Goal: Task Accomplishment & Management: Use online tool/utility

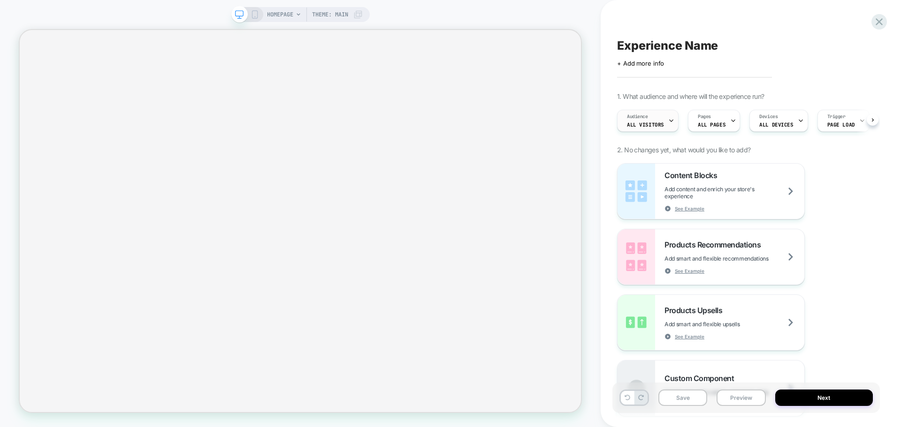
scroll to position [0, 0]
click at [668, 122] on icon at bounding box center [671, 121] width 6 height 6
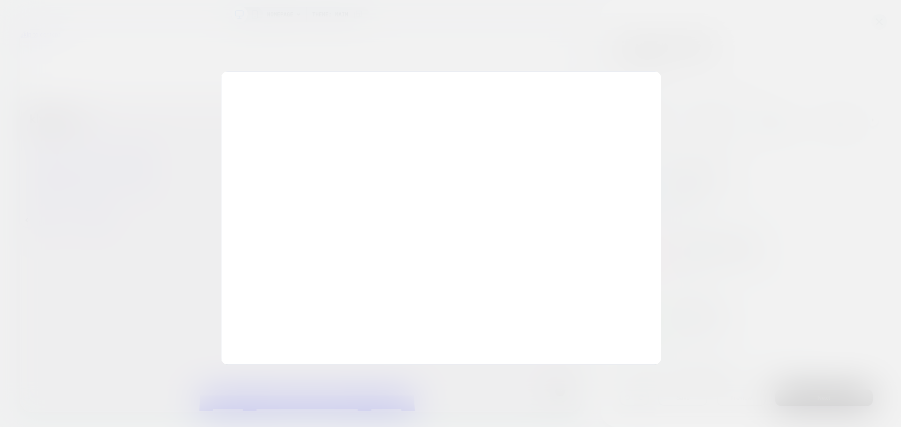
scroll to position [0, 0]
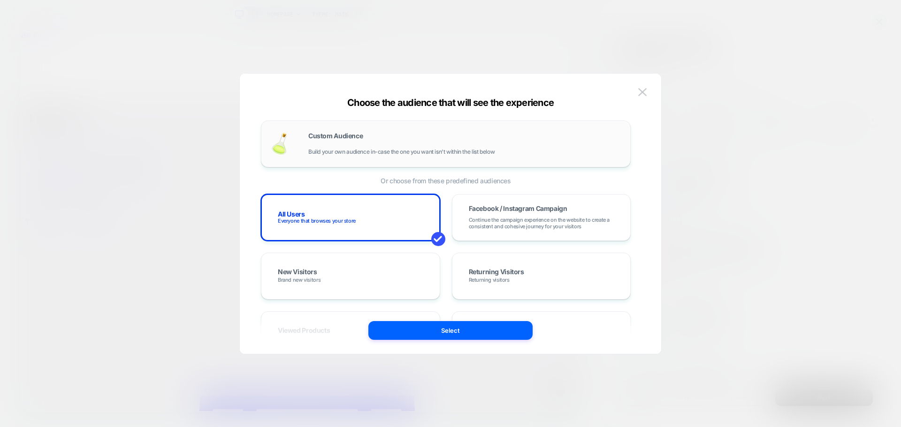
click at [338, 140] on div "Custom Audience Build your own audience in-case the one you want isn't within t…" at bounding box center [464, 144] width 312 height 23
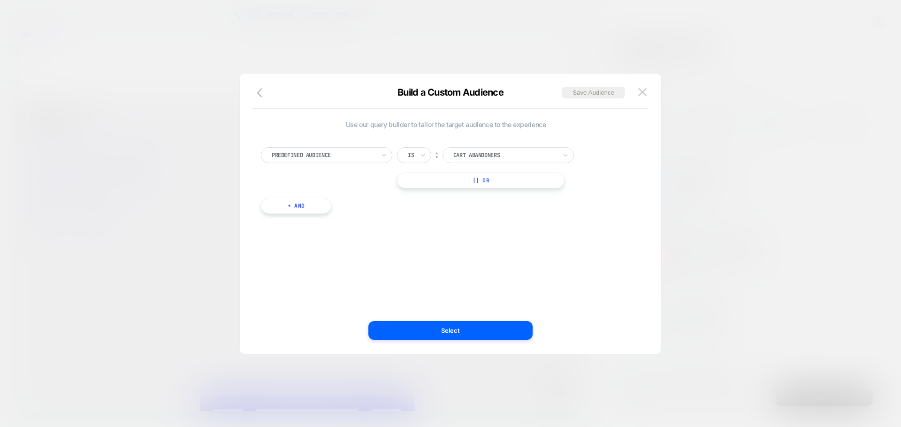
click at [337, 158] on div at bounding box center [323, 155] width 103 height 8
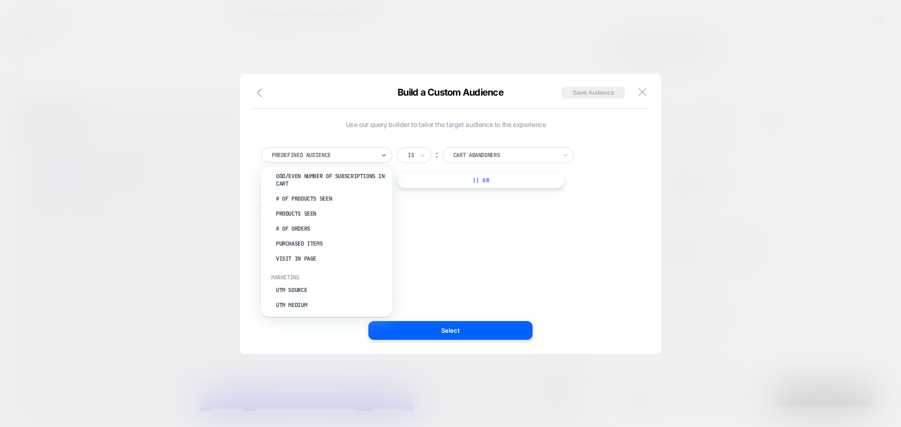
scroll to position [328, 0]
click at [307, 241] on div "UTM Source" at bounding box center [331, 243] width 122 height 15
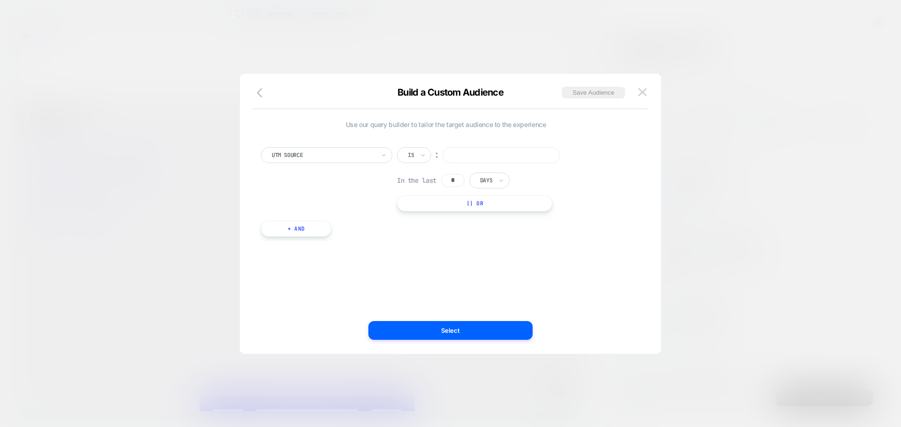
click at [337, 153] on div at bounding box center [323, 155] width 103 height 8
click at [325, 153] on div at bounding box center [323, 155] width 103 height 8
click at [307, 224] on div "UTM Medium" at bounding box center [331, 224] width 122 height 15
click at [418, 153] on div "Is" at bounding box center [414, 155] width 34 height 16
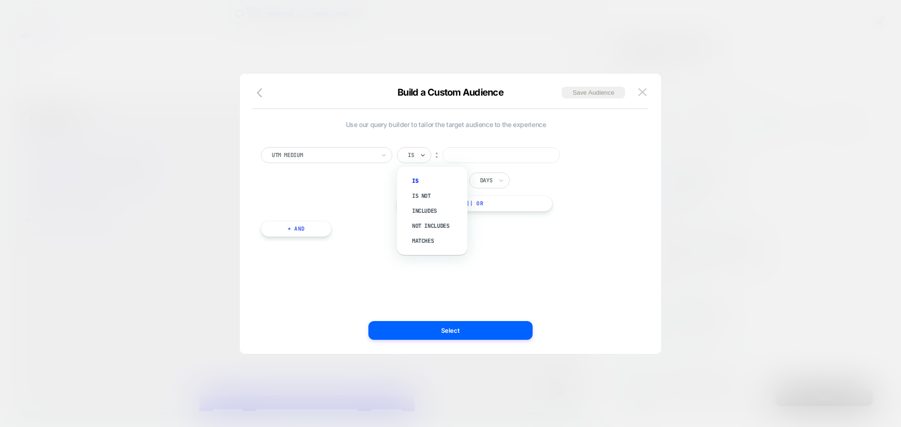
drag, startPoint x: 438, startPoint y: 198, endPoint x: 439, endPoint y: 189, distance: 8.5
click at [437, 197] on div "Is not" at bounding box center [436, 196] width 61 height 15
click at [422, 155] on div at bounding box center [417, 155] width 19 height 8
click at [435, 226] on div "Not includes" at bounding box center [436, 226] width 61 height 15
click at [489, 152] on input at bounding box center [531, 155] width 117 height 16
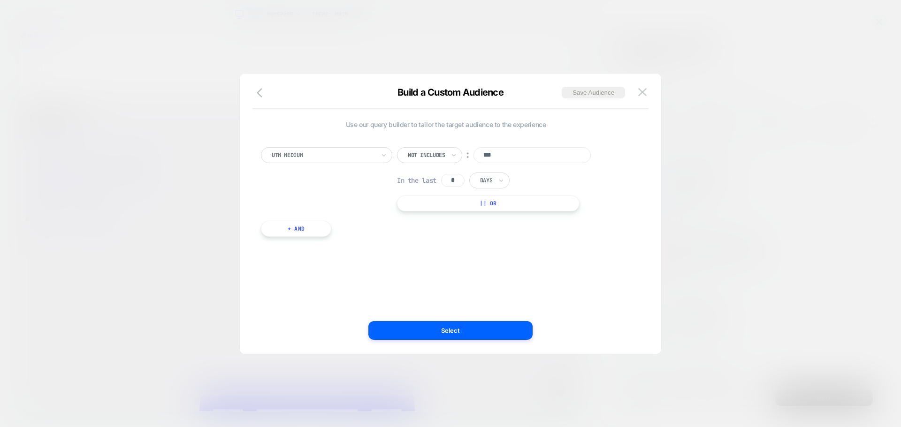
type input "***"
click at [460, 182] on input "*" at bounding box center [452, 180] width 23 height 13
click at [445, 255] on div "Use our query builder to tailor the target audience to the experience UTM Mediu…" at bounding box center [445, 213] width 393 height 243
click at [451, 334] on button "Select" at bounding box center [450, 330] width 164 height 19
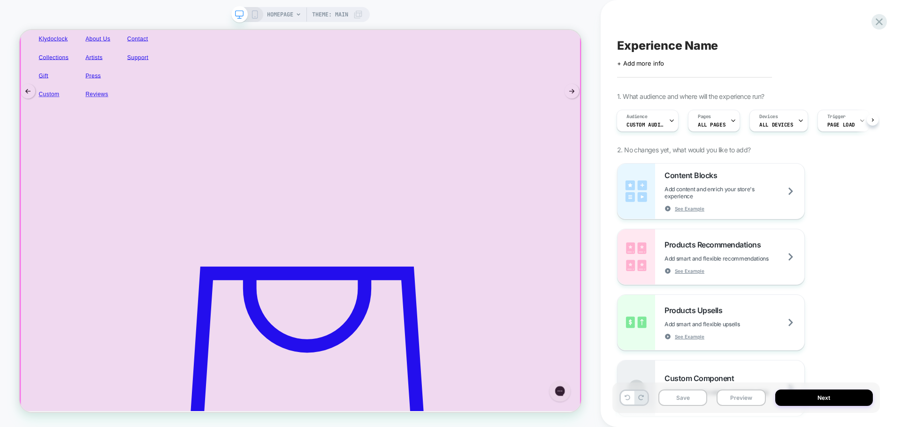
scroll to position [0, 0]
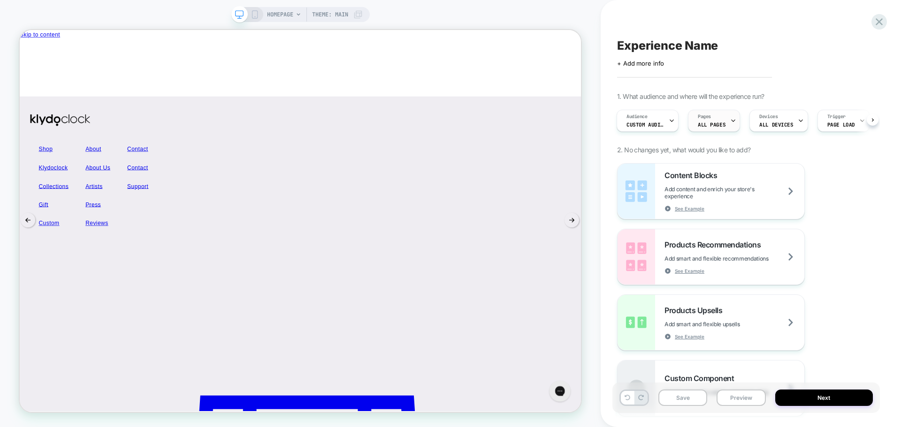
click at [713, 129] on div "Pages ALL PAGES" at bounding box center [711, 120] width 46 height 21
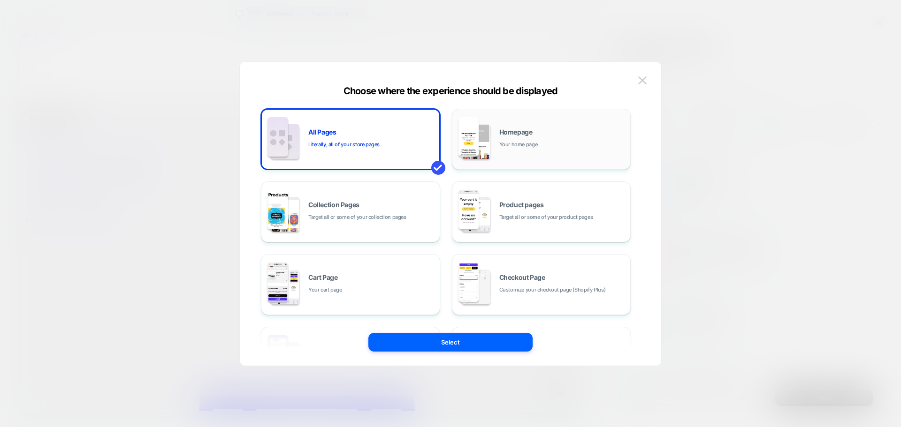
click at [533, 149] on div "Homepage Your home page" at bounding box center [541, 140] width 169 height 52
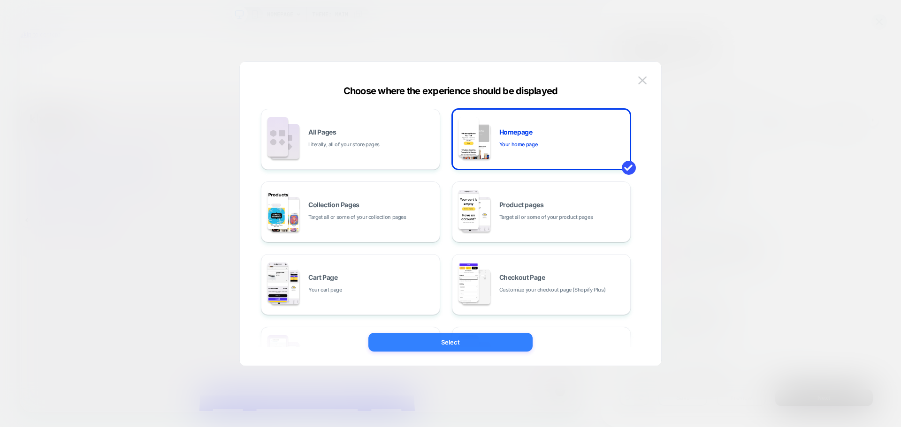
click at [444, 343] on button "Select" at bounding box center [450, 342] width 164 height 19
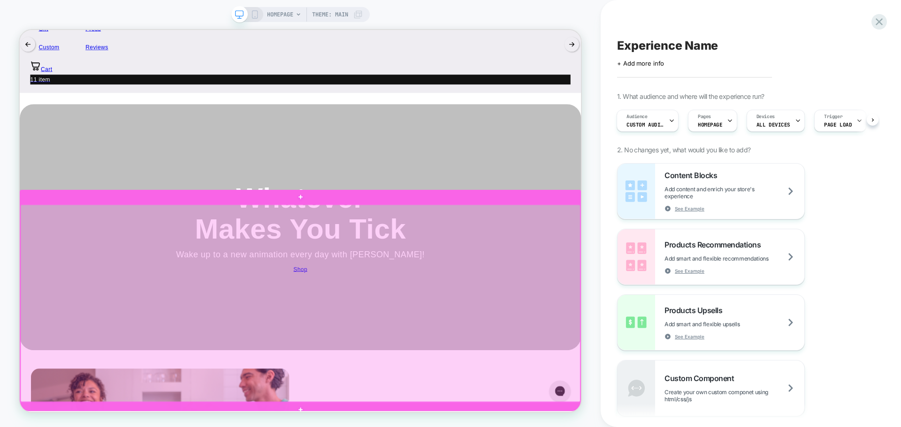
click at [454, 314] on div at bounding box center [394, 394] width 746 height 263
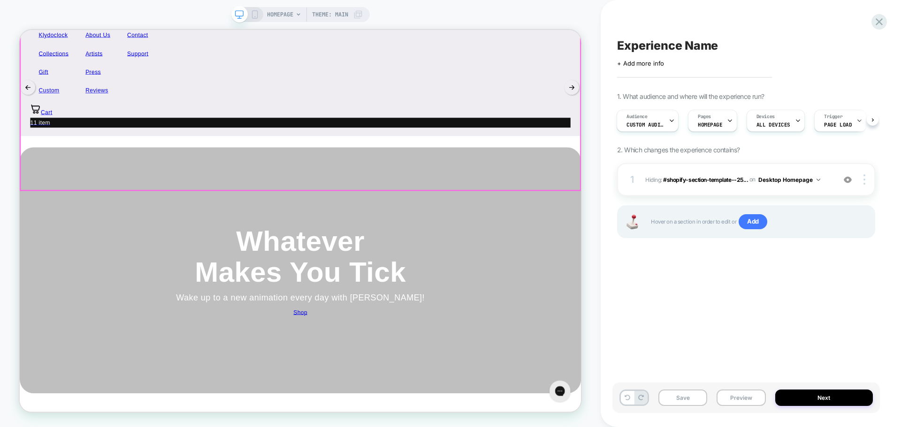
scroll to position [141, 0]
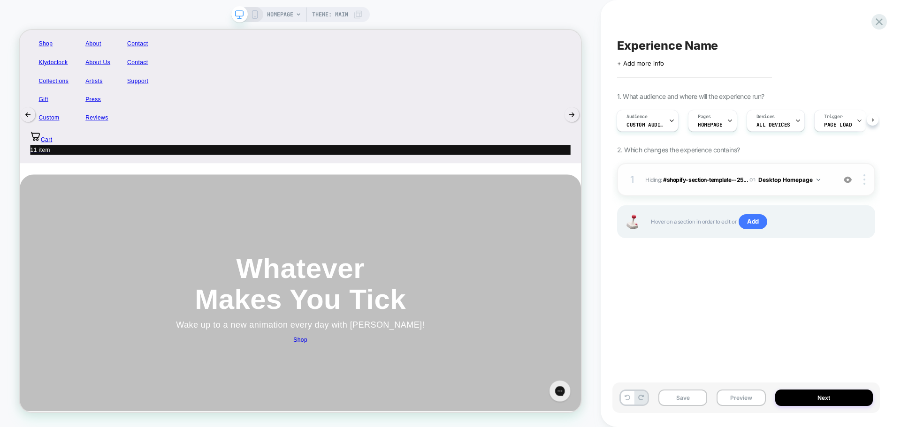
click at [850, 182] on img at bounding box center [848, 180] width 8 height 8
click at [850, 183] on img at bounding box center [848, 180] width 8 height 8
click at [849, 183] on img at bounding box center [848, 180] width 8 height 8
click at [860, 182] on div at bounding box center [866, 180] width 18 height 10
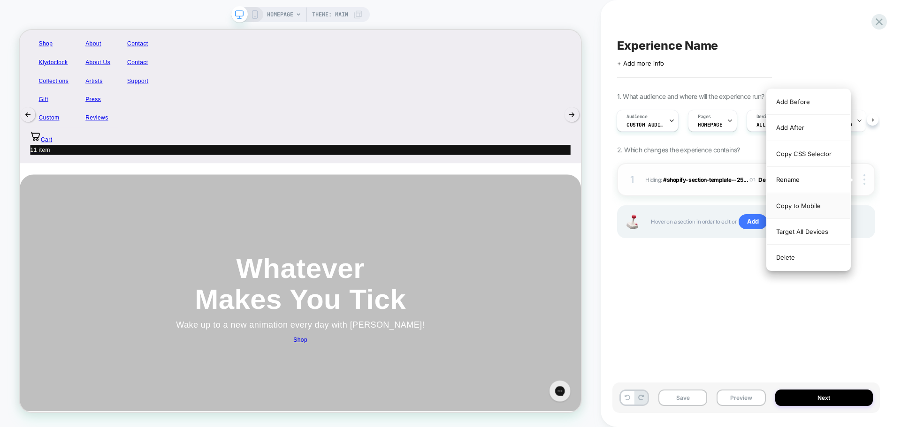
click at [791, 204] on div "Copy to Mobile" at bounding box center [809, 206] width 84 height 26
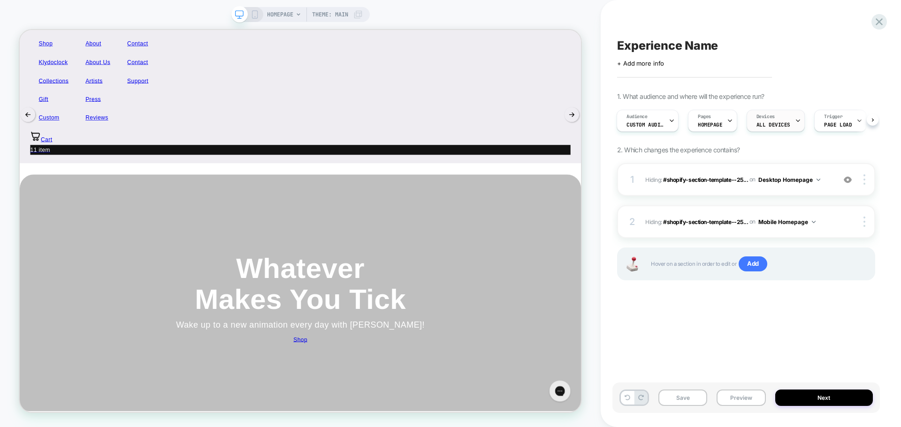
click at [785, 122] on span "ALL DEVICES" at bounding box center [773, 125] width 34 height 7
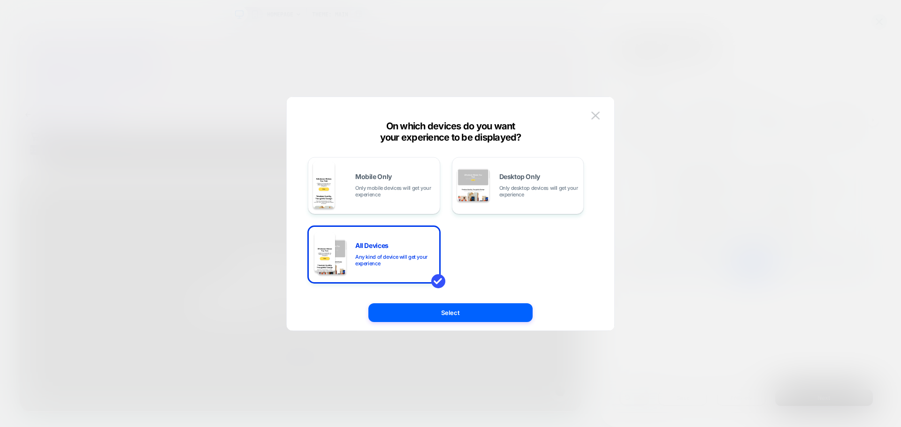
click at [736, 148] on div at bounding box center [450, 213] width 901 height 427
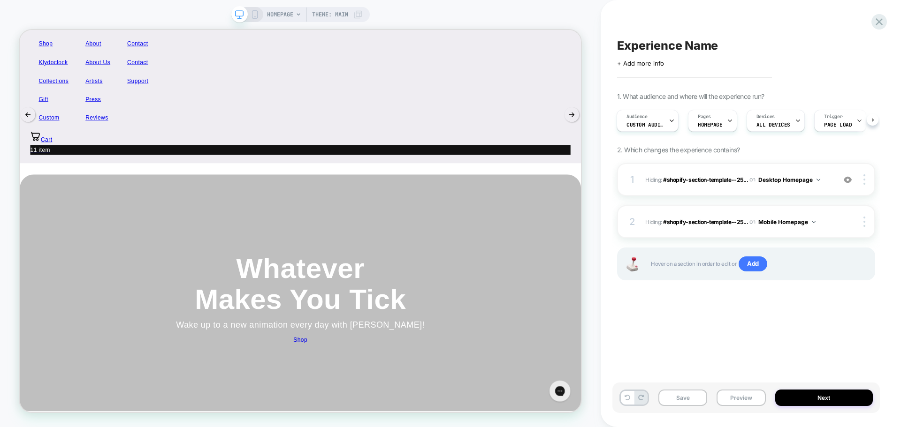
click at [259, 13] on div "HOMEPAGE Theme: MAIN" at bounding box center [300, 14] width 138 height 15
click at [254, 16] on icon at bounding box center [255, 14] width 8 height 8
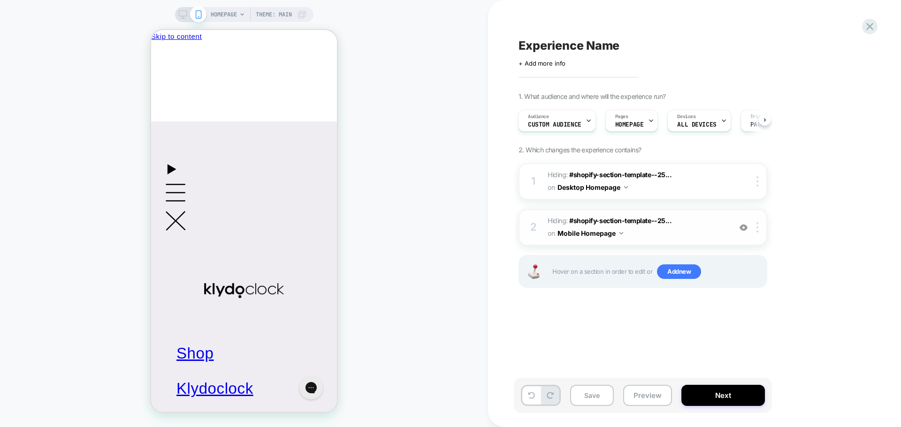
click at [742, 232] on div at bounding box center [743, 227] width 15 height 10
click at [745, 229] on img at bounding box center [743, 228] width 8 height 8
click at [744, 182] on div at bounding box center [751, 181] width 30 height 10
click at [741, 232] on div at bounding box center [743, 227] width 15 height 10
click at [746, 230] on img at bounding box center [743, 228] width 8 height 8
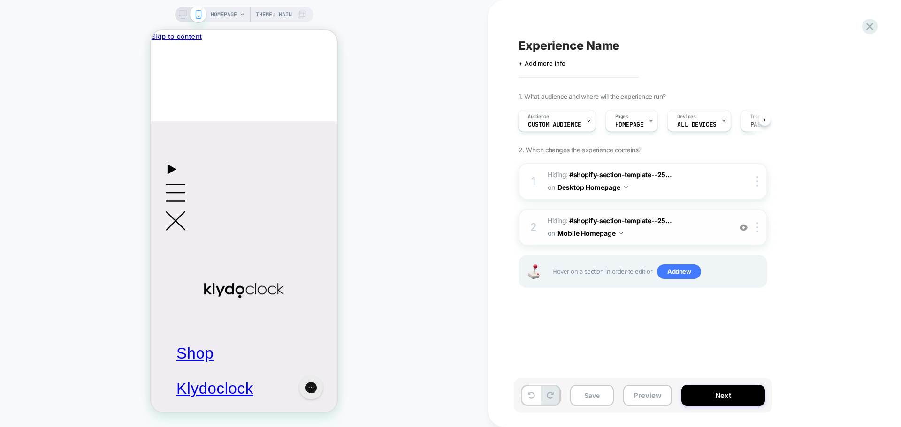
click at [746, 230] on img at bounding box center [743, 228] width 8 height 8
click at [525, 126] on div "Audience Custom Audience" at bounding box center [554, 120] width 72 height 21
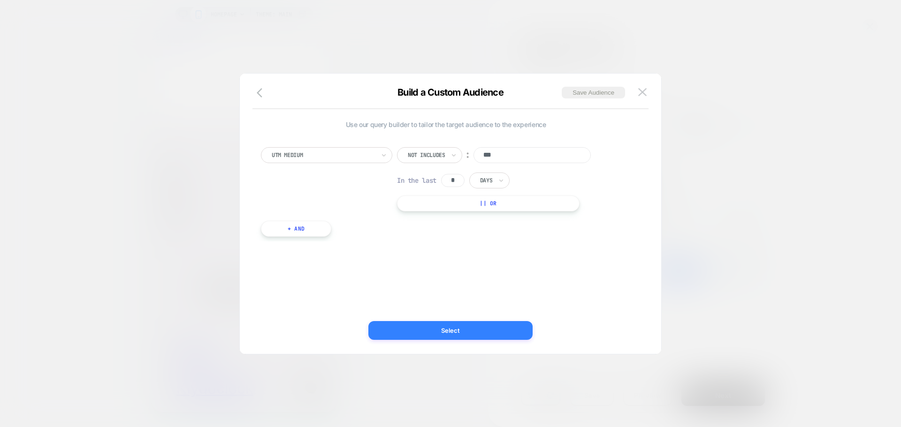
click at [455, 328] on button "Select" at bounding box center [450, 330] width 164 height 19
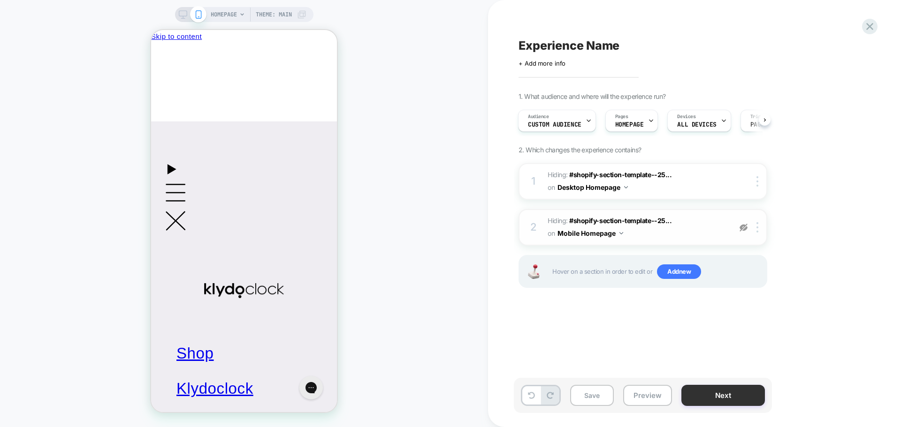
click at [736, 392] on button "Next" at bounding box center [723, 395] width 84 height 21
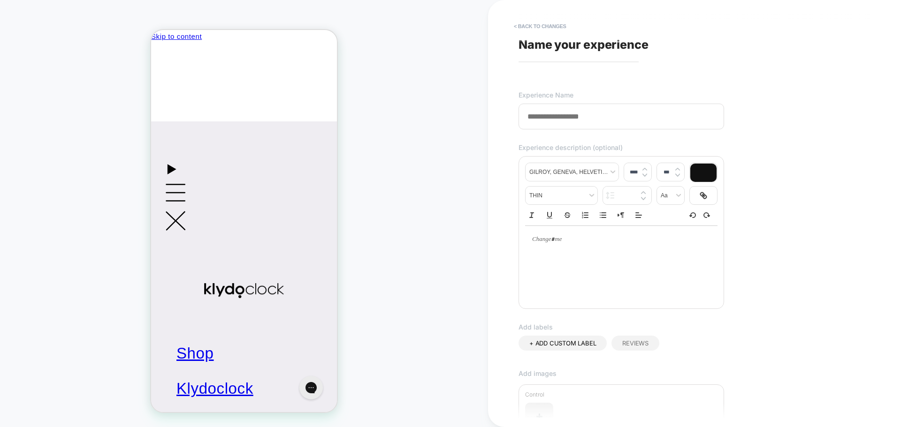
click at [560, 115] on input at bounding box center [620, 117] width 205 height 26
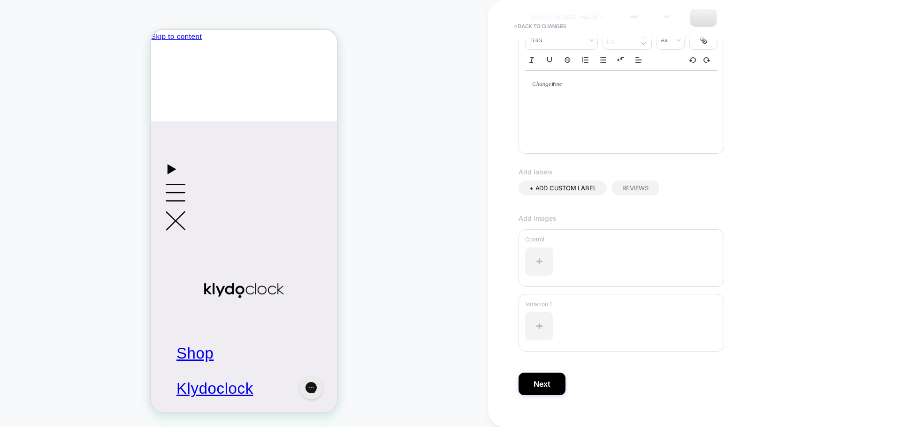
scroll to position [172, 0]
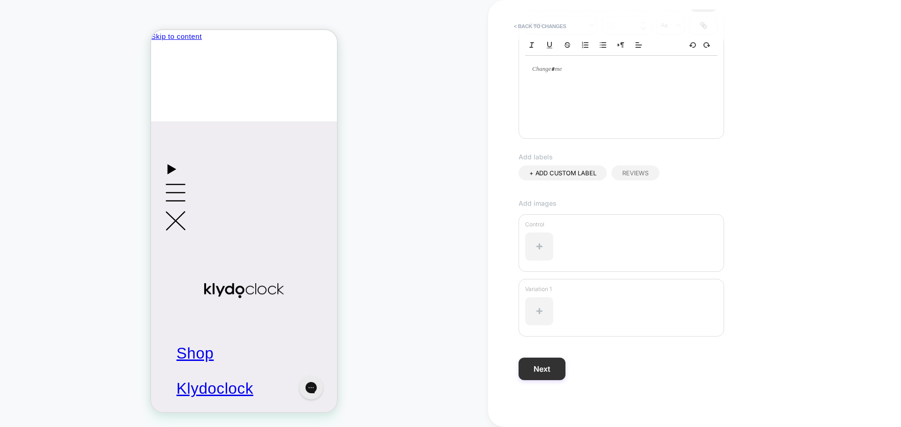
type input "**********"
click at [553, 372] on button "Next" at bounding box center [541, 369] width 47 height 23
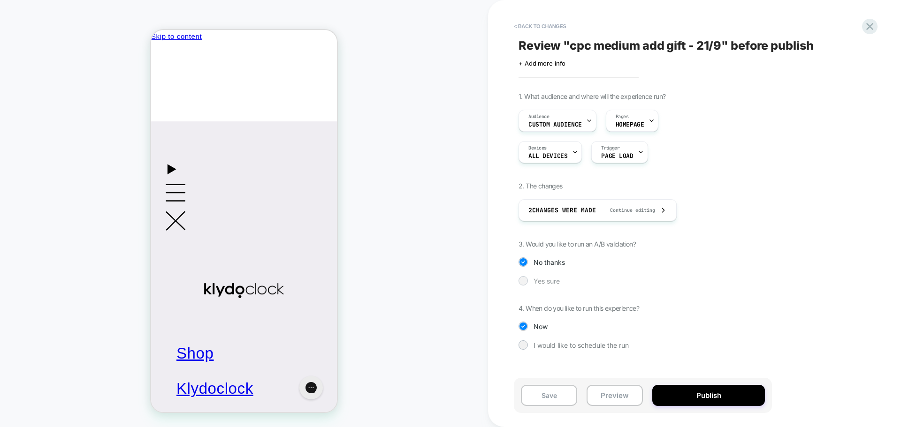
click at [523, 282] on div at bounding box center [522, 280] width 7 height 7
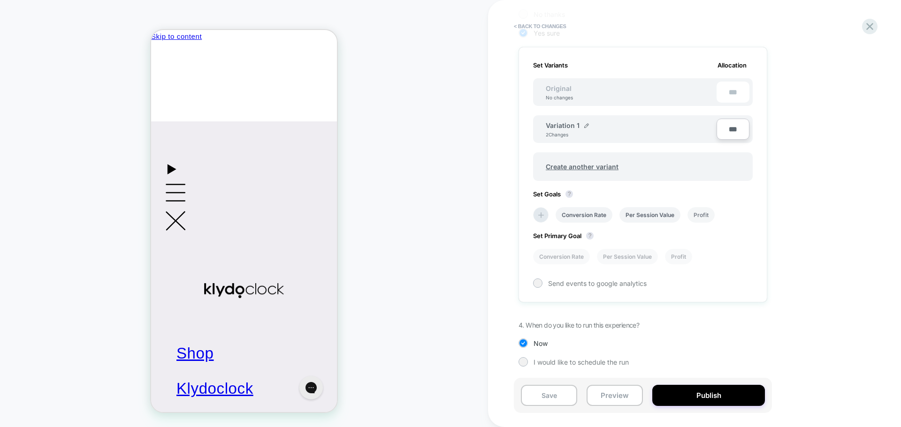
scroll to position [249, 0]
click at [731, 127] on input "***" at bounding box center [732, 128] width 33 height 21
type input "***"
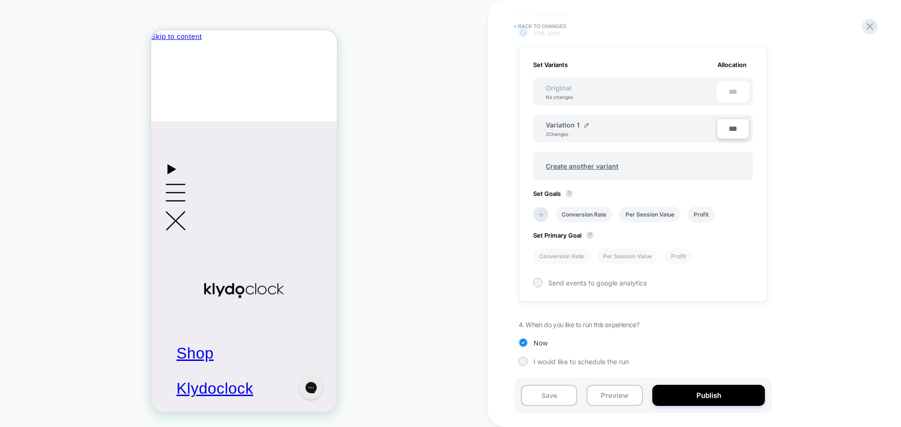
type input "**"
type input "***"
click at [719, 398] on button "Publish" at bounding box center [708, 395] width 113 height 21
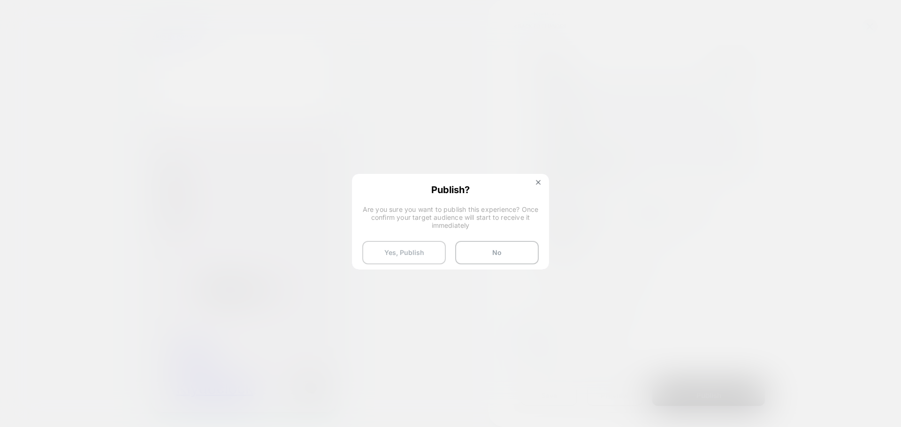
click at [405, 251] on button "Yes, Publish" at bounding box center [404, 252] width 84 height 23
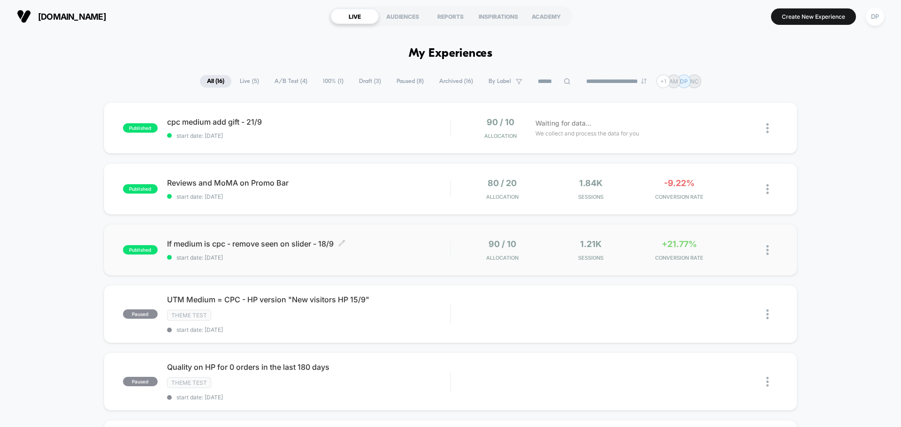
click at [246, 242] on span "If medium is cpc - remove seen on slider - 18/9 Click to edit experience details" at bounding box center [308, 243] width 283 height 9
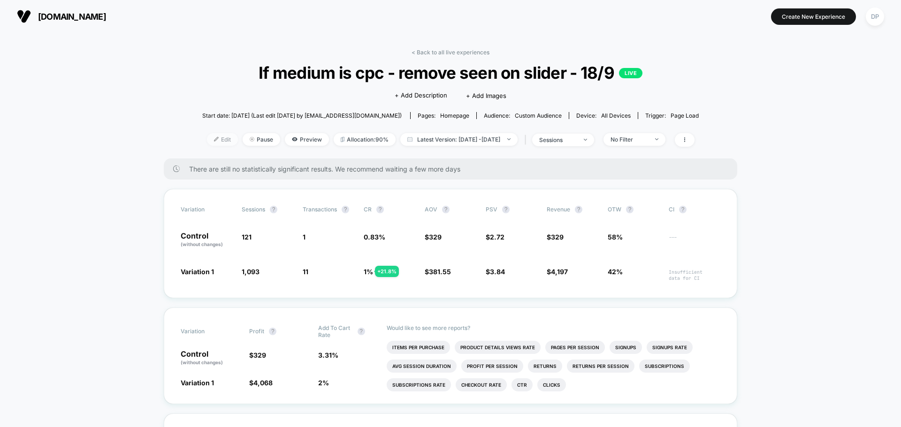
click at [207, 136] on span "Edit" at bounding box center [222, 139] width 31 height 13
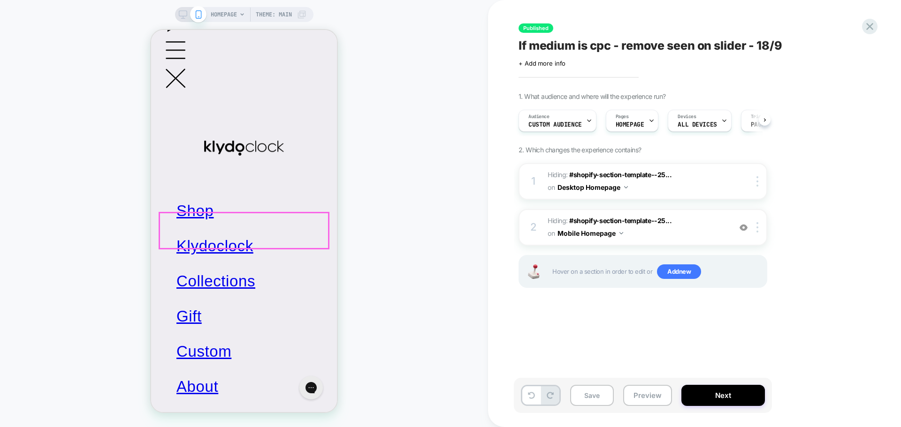
scroll to position [141, 0]
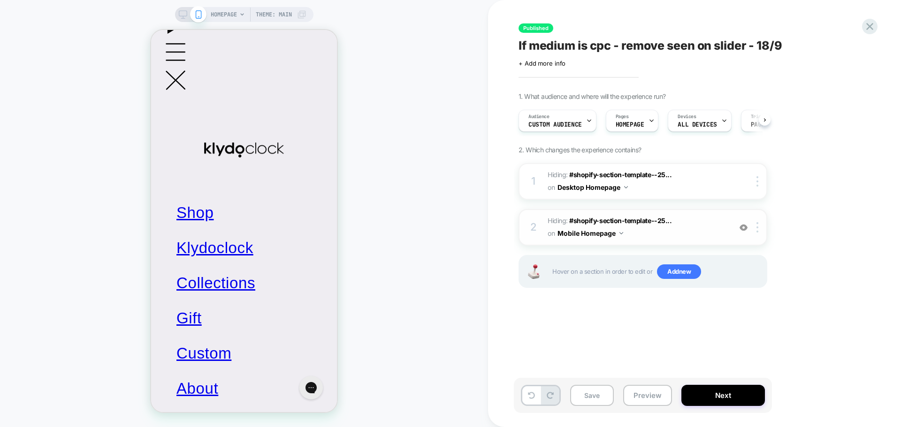
click at [747, 231] on div at bounding box center [743, 227] width 15 height 10
click at [746, 230] on img at bounding box center [743, 228] width 8 height 8
click at [722, 396] on button "Next" at bounding box center [723, 395] width 84 height 21
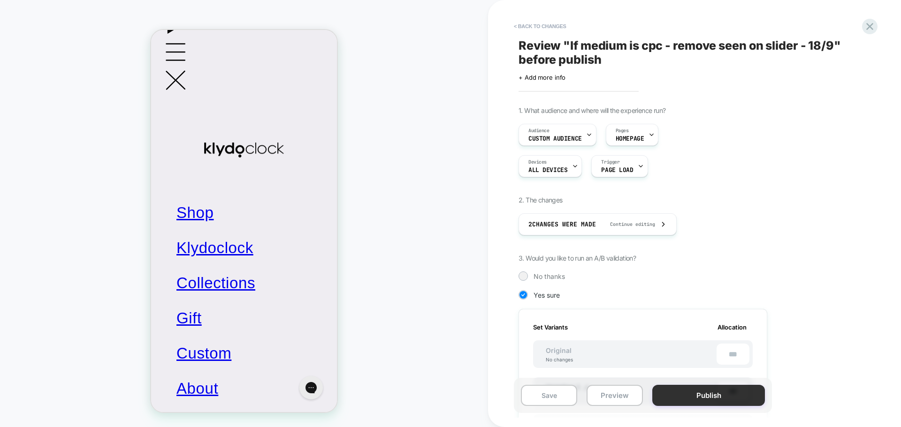
scroll to position [0, 1]
click at [693, 400] on button "Publish" at bounding box center [708, 395] width 113 height 21
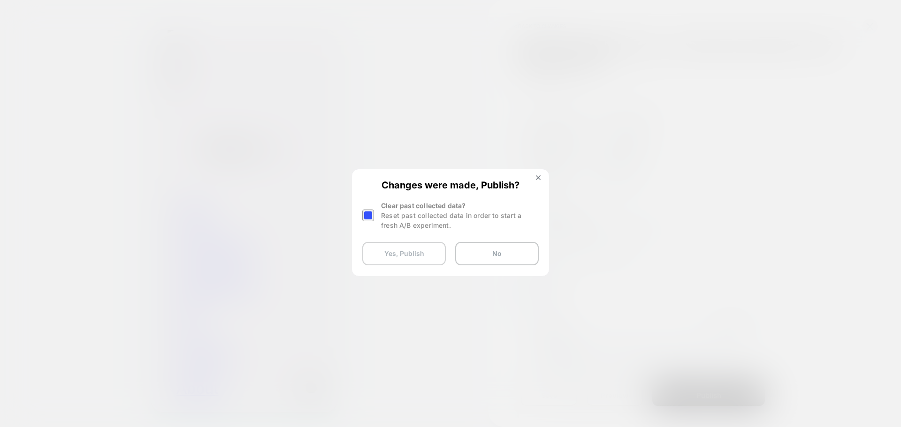
click at [427, 250] on button "Yes, Publish" at bounding box center [404, 253] width 84 height 23
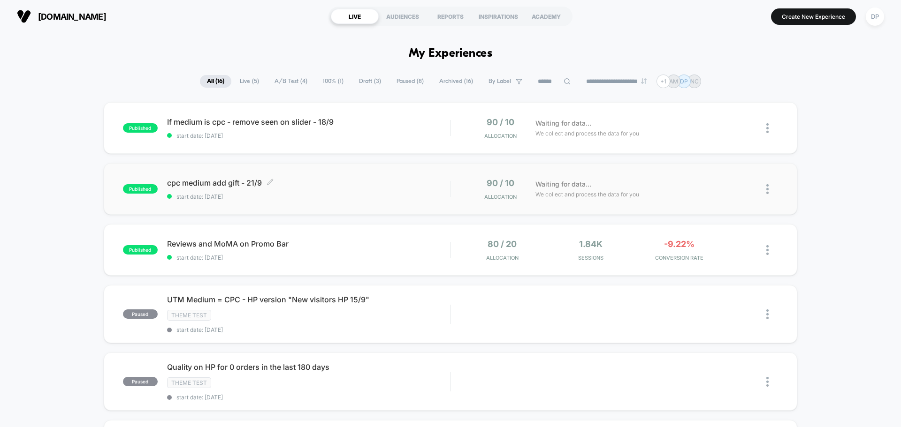
click at [228, 181] on span "cpc medium add gift - 21/9 Click to edit experience details" at bounding box center [308, 182] width 283 height 9
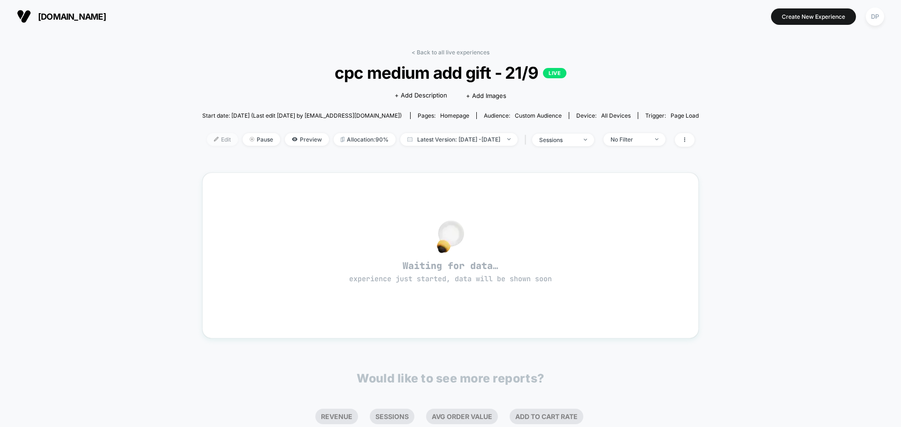
click at [207, 138] on span "Edit" at bounding box center [222, 139] width 31 height 13
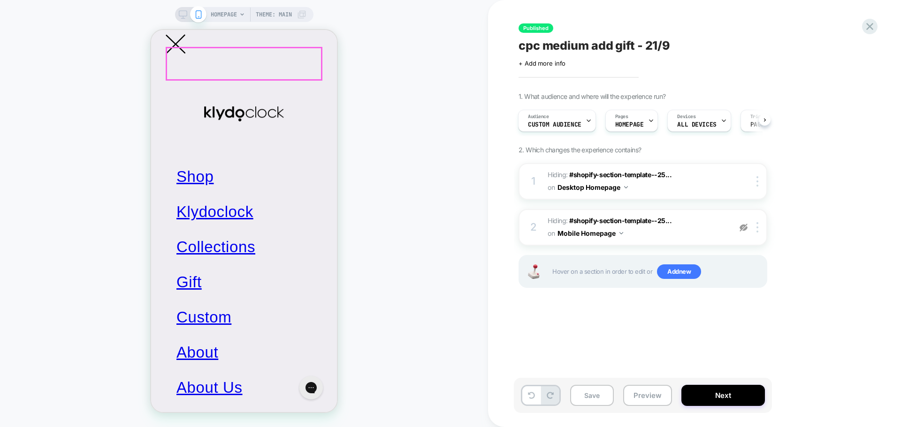
scroll to position [188, 0]
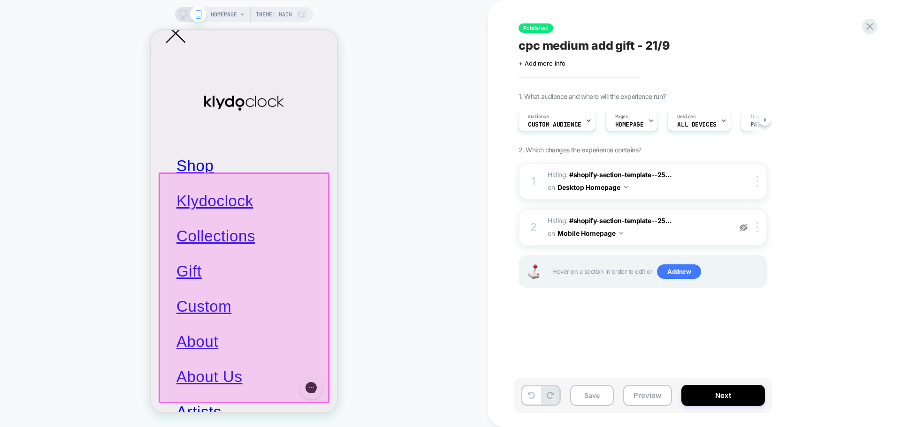
click at [322, 225] on body "Skip to content Shop [GEOGRAPHIC_DATA] Collections Gift Custom About" at bounding box center [244, 33] width 186 height 382
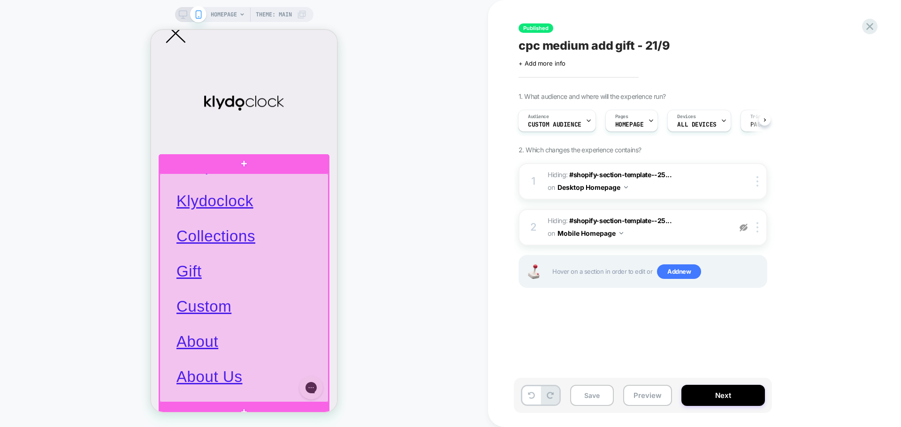
click at [320, 301] on div at bounding box center [244, 288] width 169 height 228
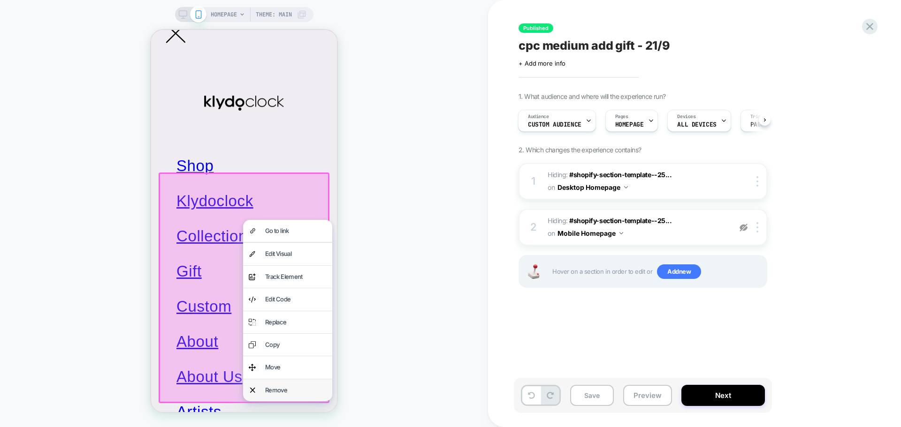
click at [282, 394] on div "Remove" at bounding box center [295, 390] width 61 height 11
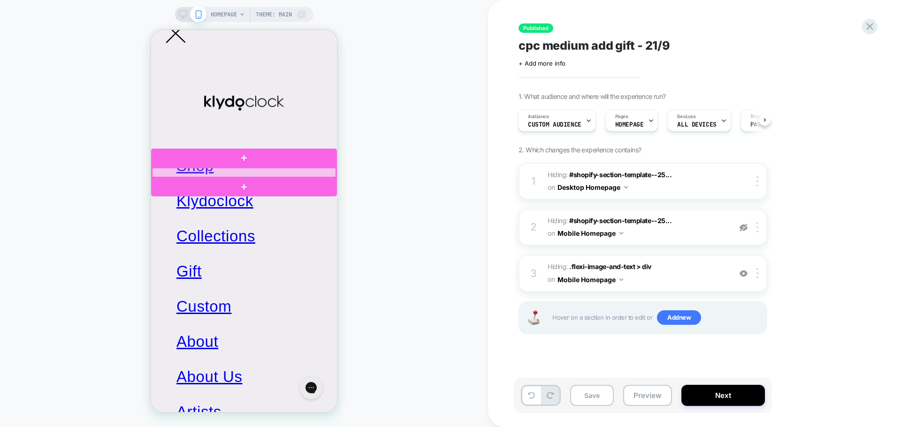
click at [250, 174] on div at bounding box center [244, 172] width 184 height 9
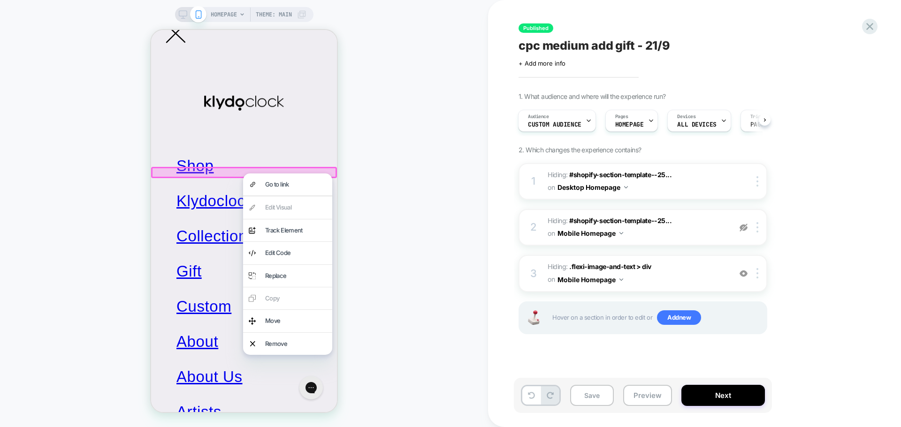
click at [266, 342] on div "Remove" at bounding box center [295, 344] width 61 height 11
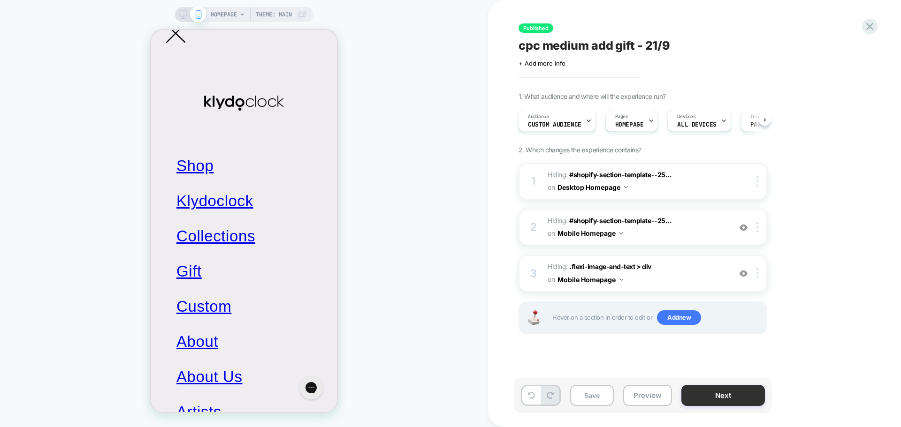
click at [718, 396] on button "Next" at bounding box center [723, 395] width 84 height 21
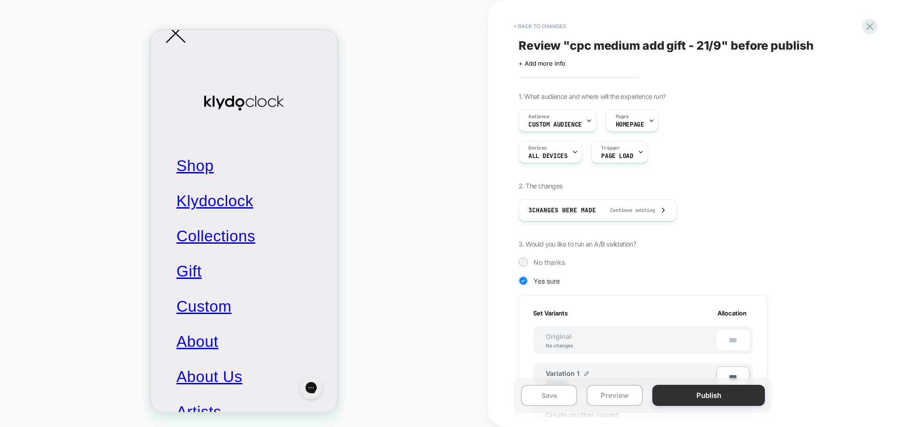
click at [707, 397] on button "Publish" at bounding box center [708, 395] width 113 height 21
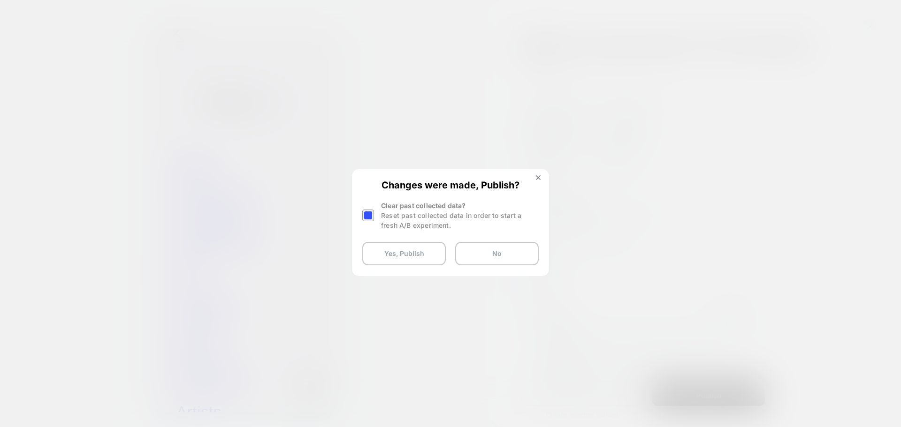
click at [406, 214] on div "Reset past collected data in order to start a fresh A/B experiment." at bounding box center [460, 221] width 158 height 20
click at [377, 217] on div "Clear past collected data? Reset past collected data in order to start a fresh …" at bounding box center [450, 216] width 176 height 30
click at [367, 217] on div at bounding box center [368, 216] width 12 height 12
click at [397, 244] on button "Yes, Publish" at bounding box center [404, 253] width 84 height 23
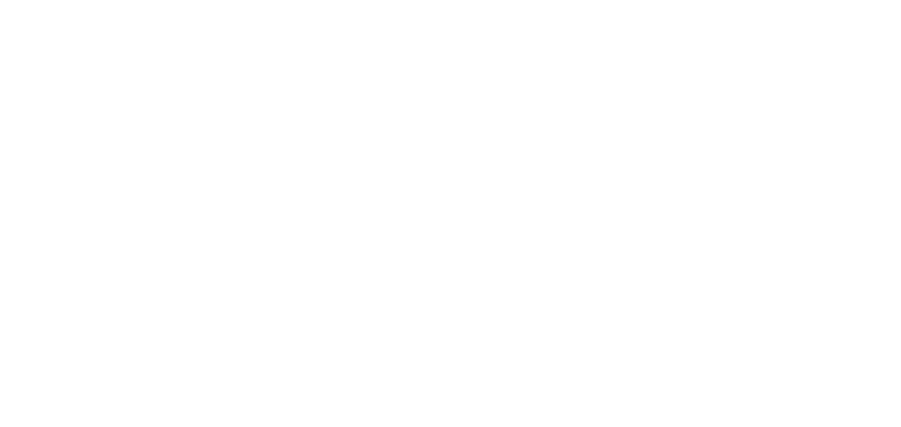
click at [410, 4] on html "Navigated to [DOMAIN_NAME] | No-code CRO for Shopify $2600" at bounding box center [450, 2] width 901 height 4
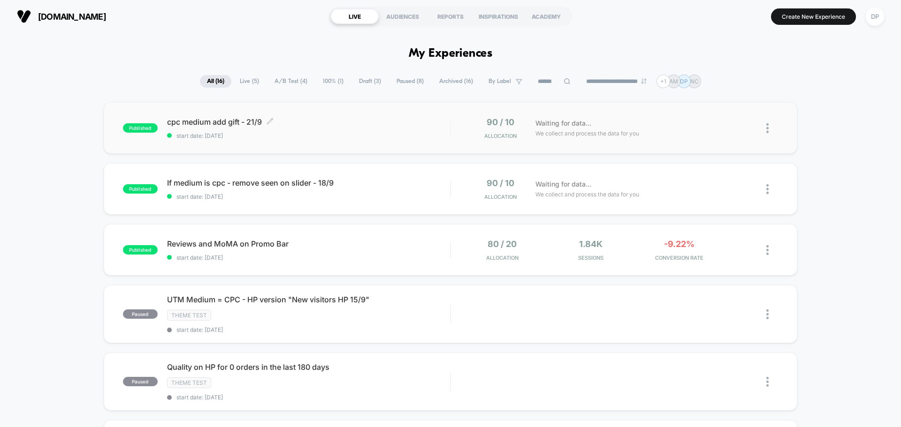
click at [240, 122] on span "cpc medium add gift - 21/9 Click to edit experience details" at bounding box center [308, 121] width 283 height 9
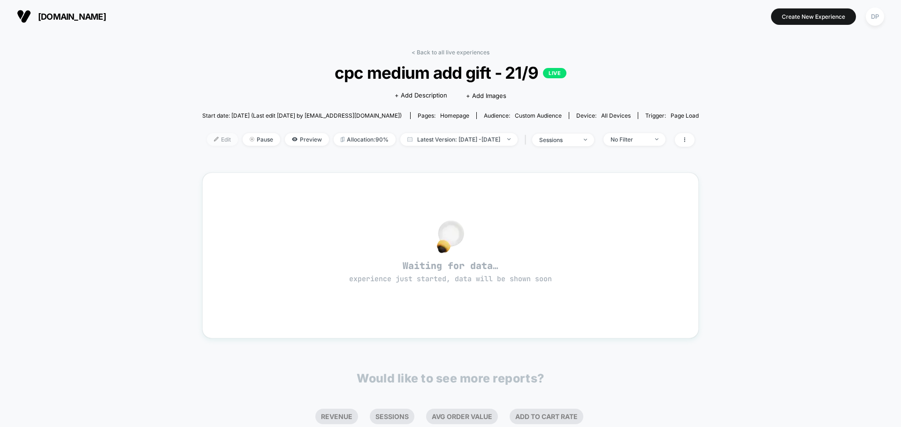
click at [207, 138] on span "Edit" at bounding box center [222, 139] width 31 height 13
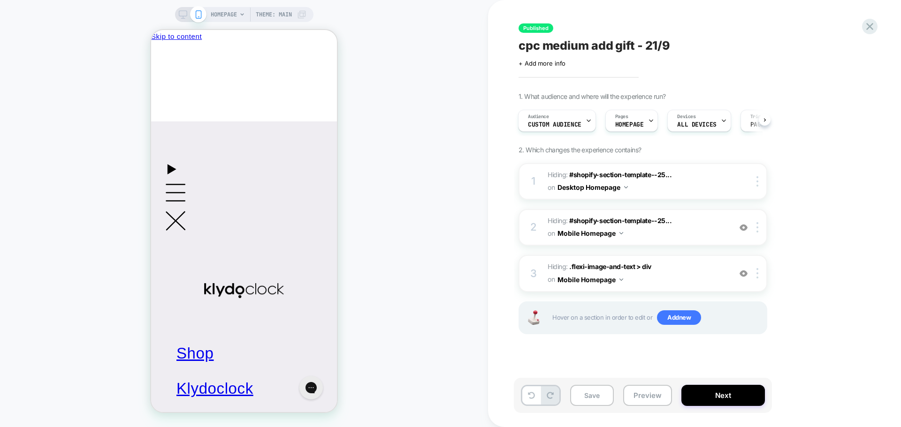
click at [402, 144] on div "HOMEPAGE Theme: MAIN" at bounding box center [244, 213] width 488 height 409
click at [709, 390] on button "Next" at bounding box center [723, 395] width 84 height 21
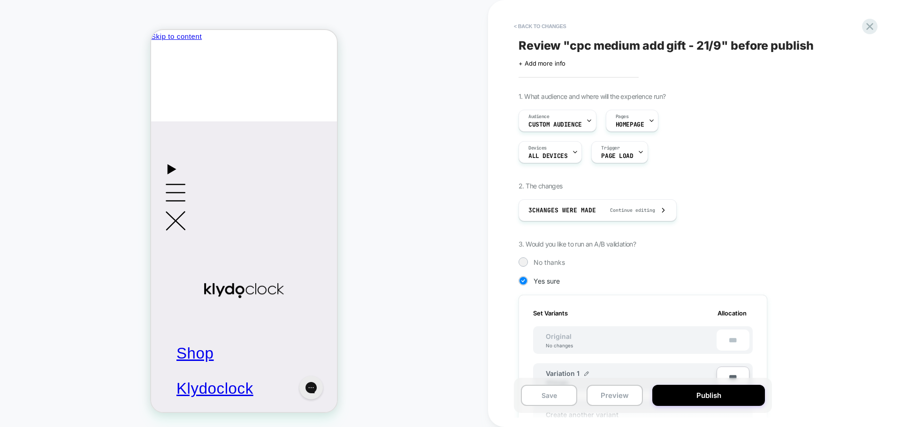
click at [708, 407] on div "Save Preview Publish" at bounding box center [643, 395] width 258 height 35
click at [708, 404] on button "Publish" at bounding box center [708, 395] width 113 height 21
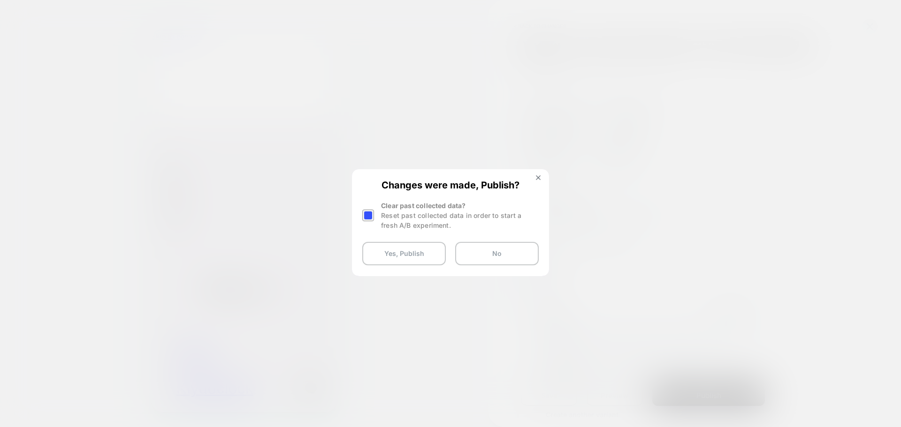
click at [371, 218] on div at bounding box center [368, 216] width 12 height 12
click at [396, 267] on div "Changes were made, Publish? Clear past collected data? Reset past collected dat…" at bounding box center [450, 222] width 195 height 105
drag, startPoint x: 409, startPoint y: 247, endPoint x: 394, endPoint y: 253, distance: 16.2
click at [404, 251] on button "Yes, Publish" at bounding box center [404, 253] width 84 height 23
